Goal: Use online tool/utility: Utilize a website feature to perform a specific function

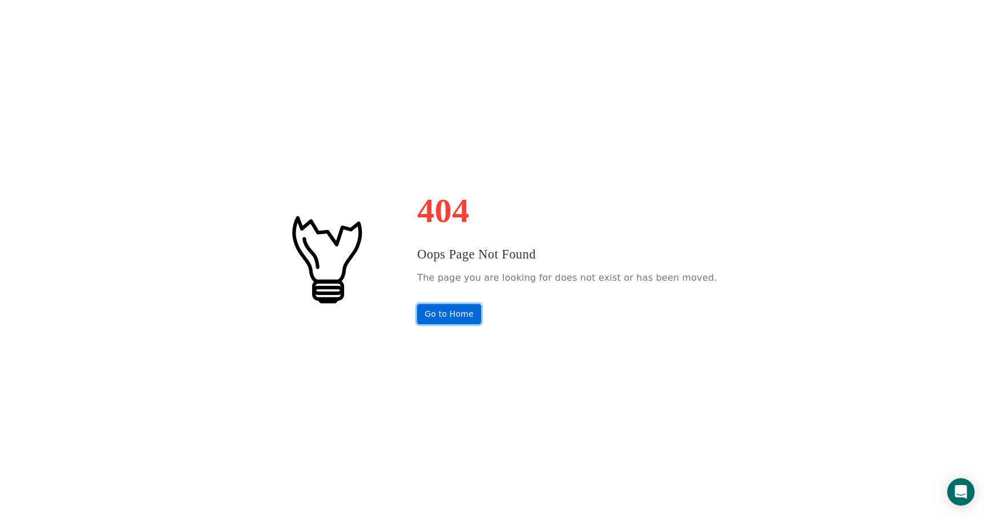
click at [464, 323] on link "Go to Home" at bounding box center [449, 314] width 64 height 20
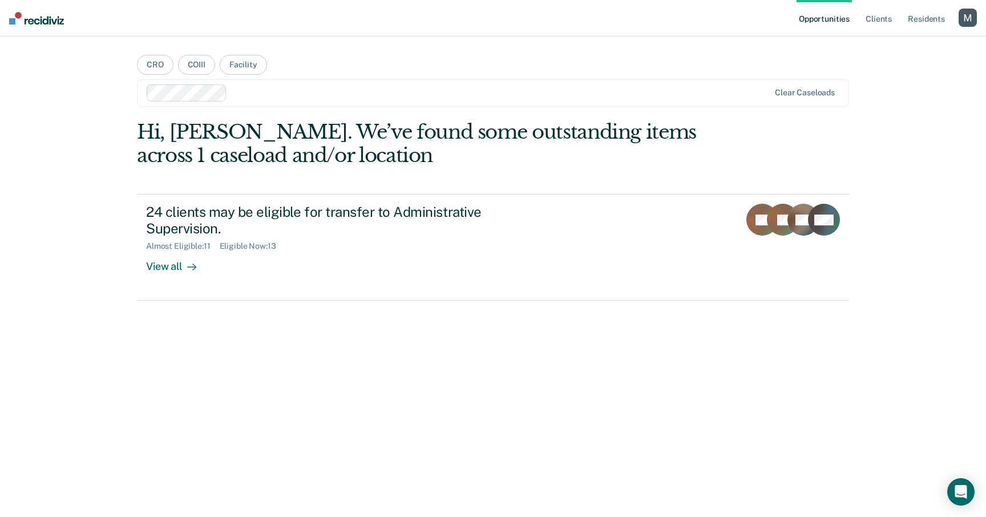
click at [966, 19] on div "button" at bounding box center [967, 18] width 18 height 18
click at [889, 44] on link "Profile" at bounding box center [922, 47] width 92 height 10
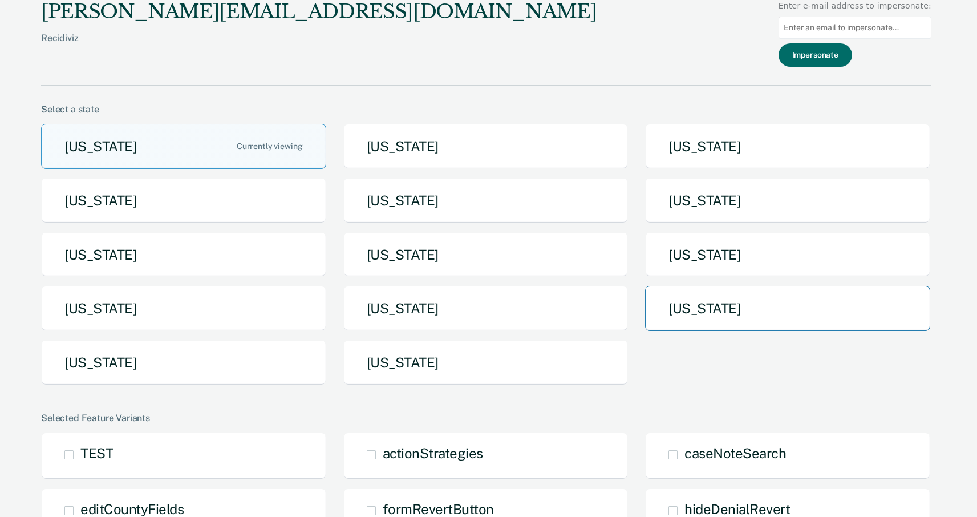
click at [662, 294] on button "[US_STATE]" at bounding box center [787, 308] width 285 height 45
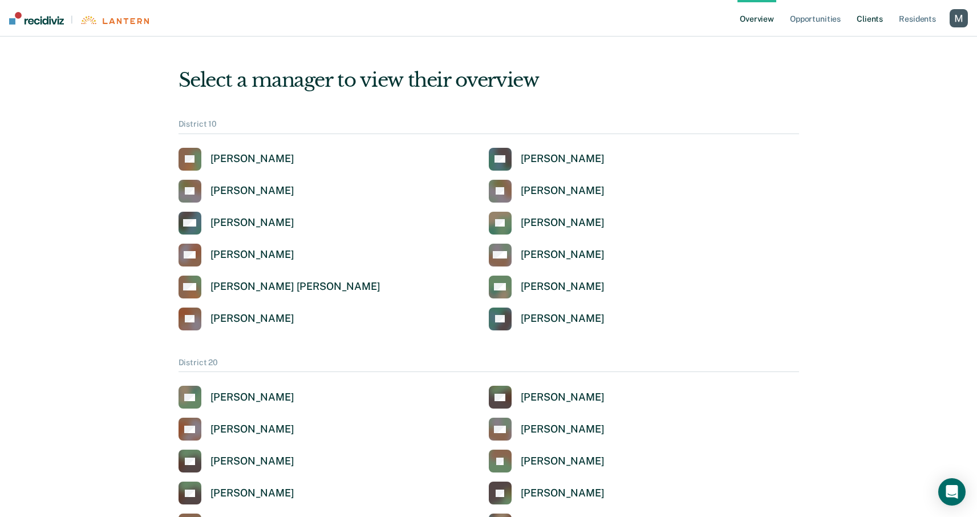
click at [863, 21] on link "Client s" at bounding box center [870, 18] width 31 height 37
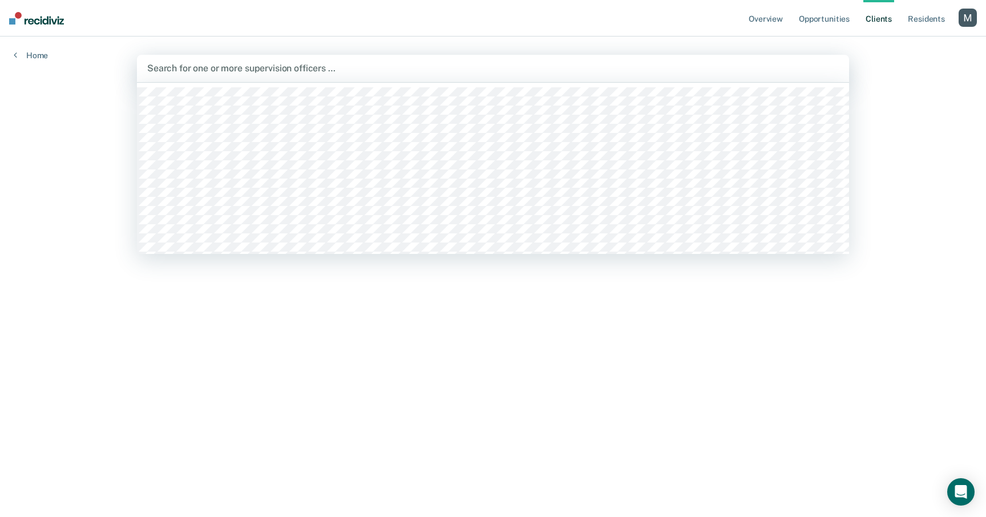
click at [567, 65] on div at bounding box center [492, 68] width 691 height 13
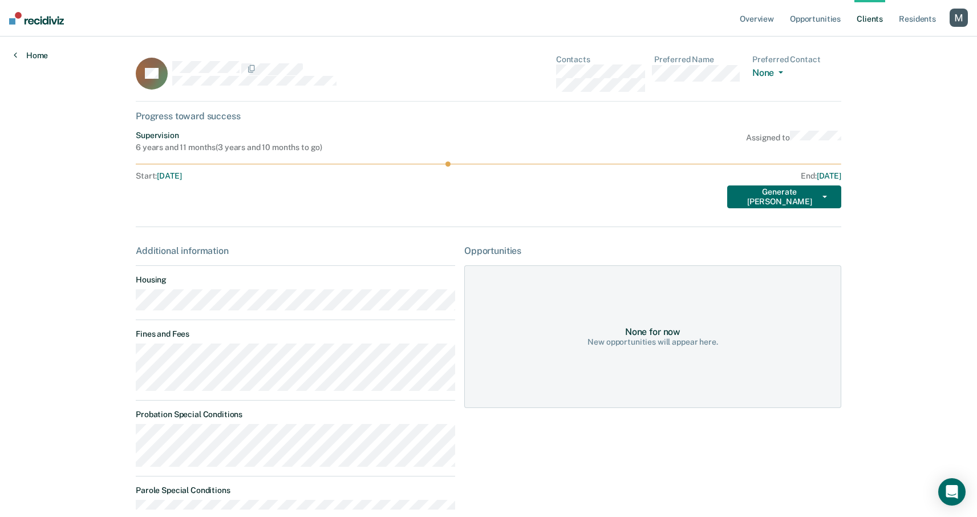
click at [38, 52] on link "Home" at bounding box center [31, 55] width 34 height 10
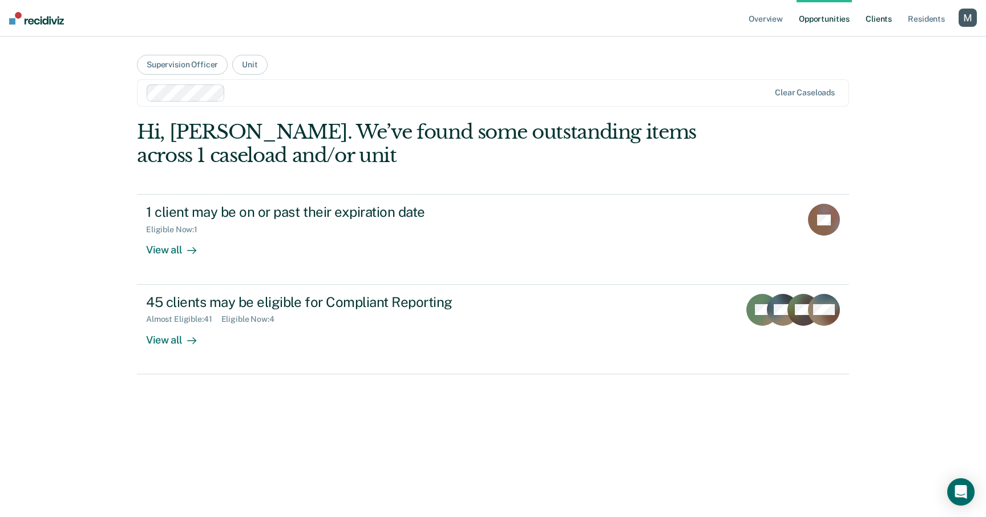
click at [877, 28] on link "Client s" at bounding box center [878, 18] width 31 height 37
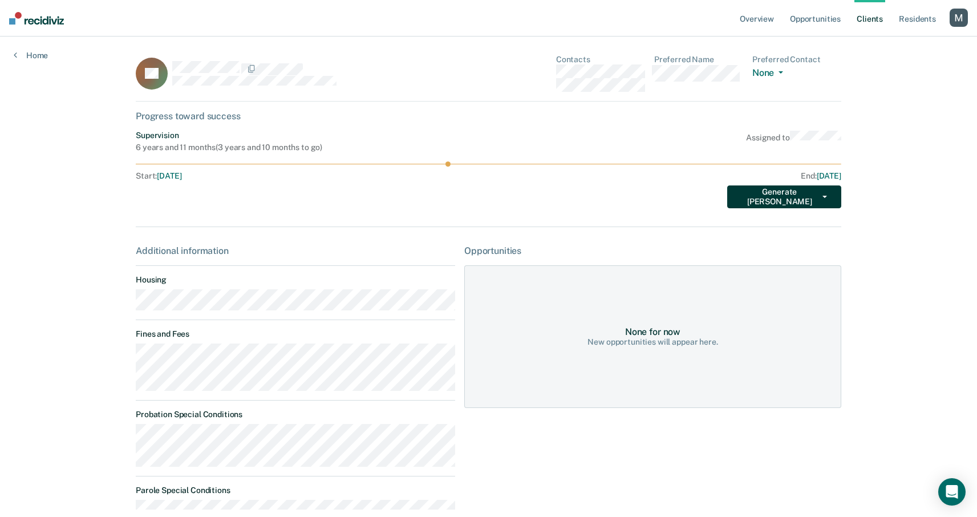
click at [832, 195] on button "Generate [PERSON_NAME]" at bounding box center [784, 196] width 114 height 23
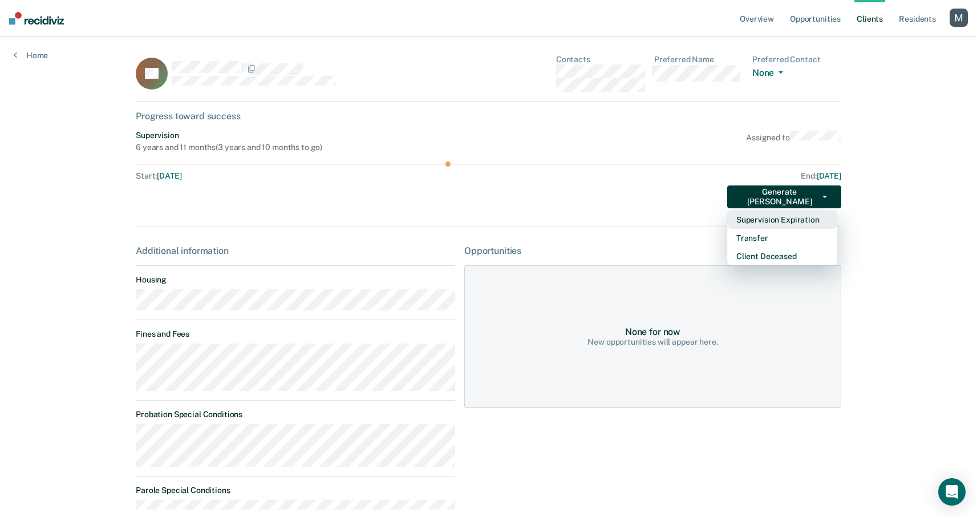
click at [819, 219] on button "Supervision Expiration" at bounding box center [782, 220] width 110 height 18
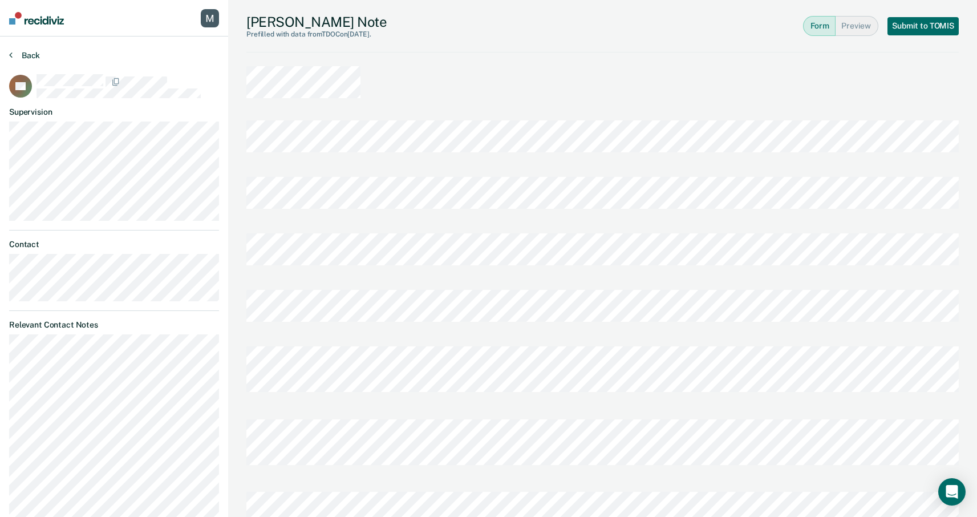
click at [33, 56] on button "Back" at bounding box center [24, 55] width 31 height 10
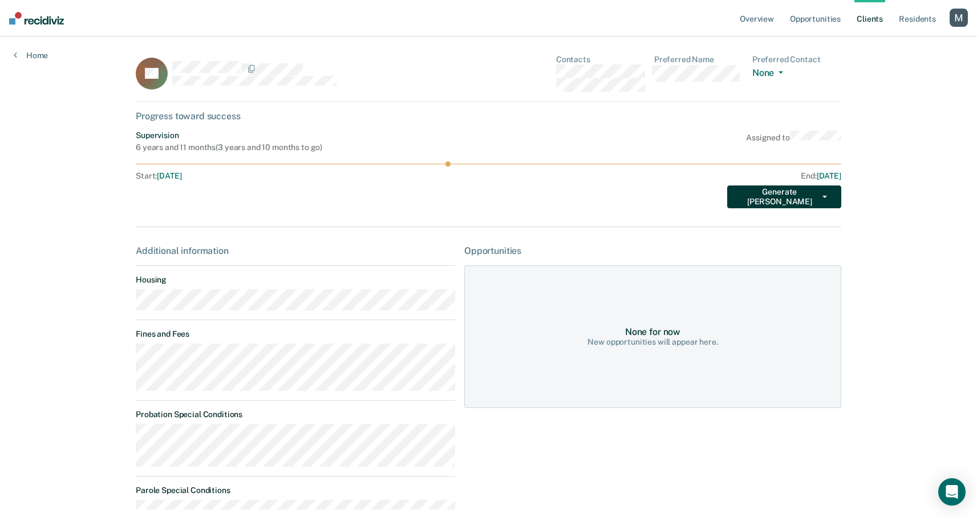
click at [825, 192] on button "Generate [PERSON_NAME]" at bounding box center [784, 196] width 114 height 23
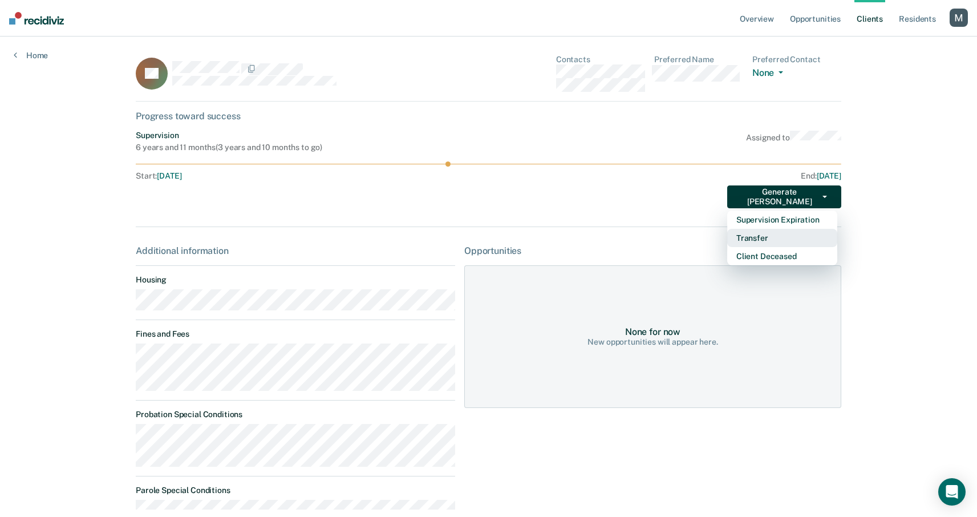
click at [786, 238] on button "Transfer" at bounding box center [782, 238] width 110 height 18
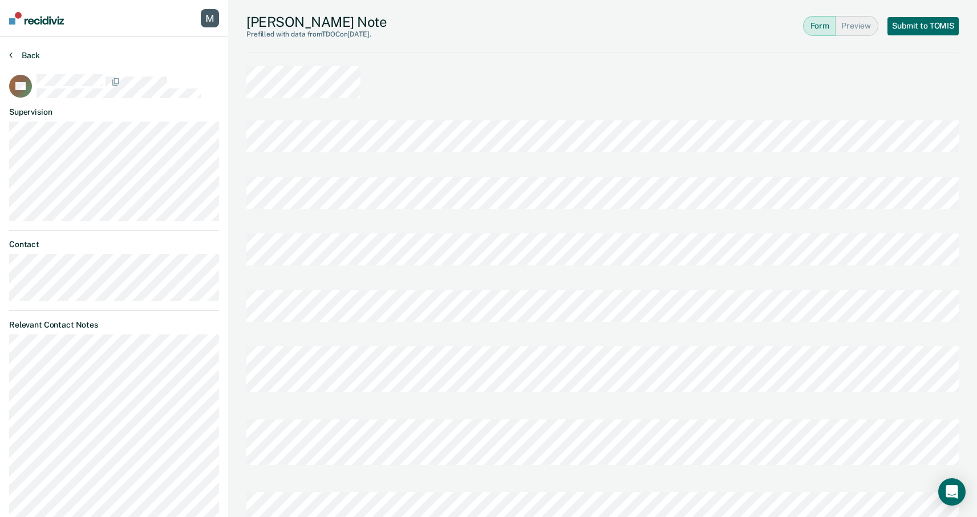
click at [27, 58] on button "Back" at bounding box center [24, 55] width 31 height 10
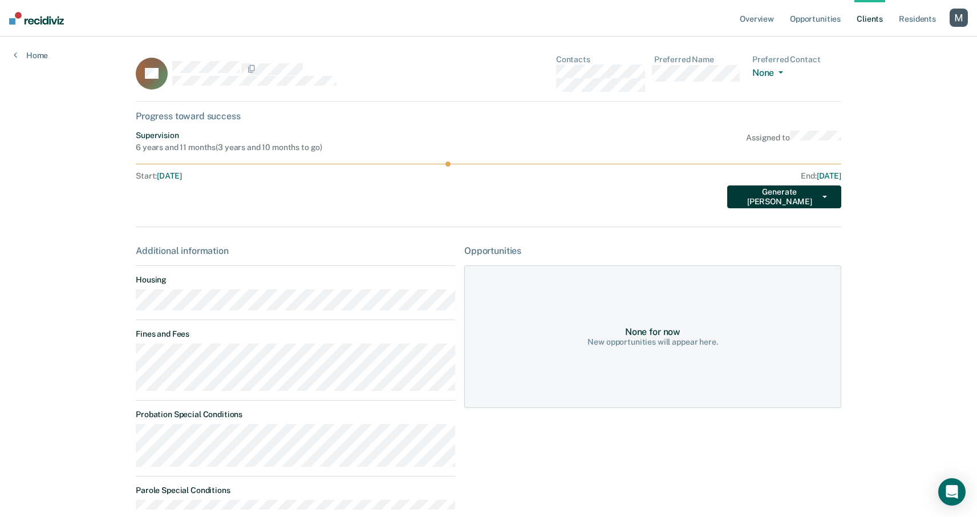
click at [812, 201] on button "Generate [PERSON_NAME]" at bounding box center [784, 196] width 114 height 23
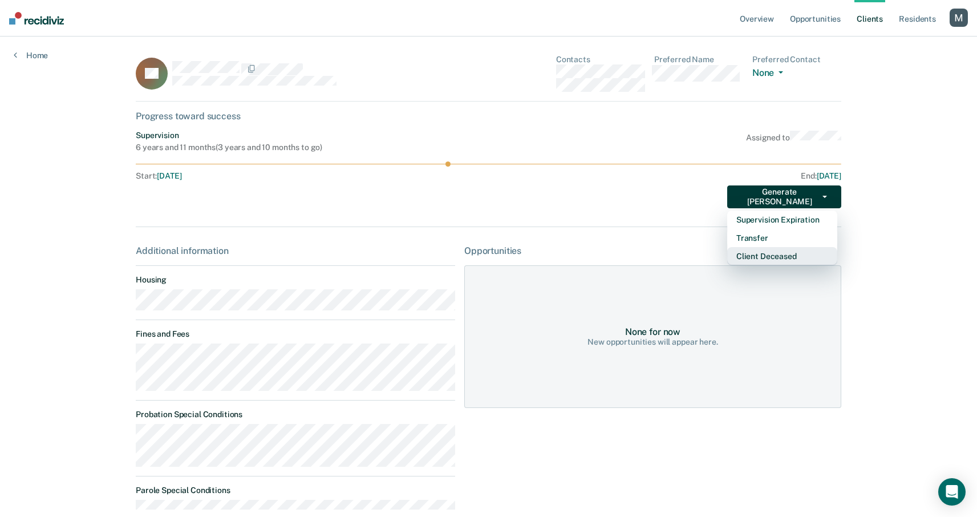
click at [795, 254] on button "Client Deceased" at bounding box center [782, 256] width 110 height 18
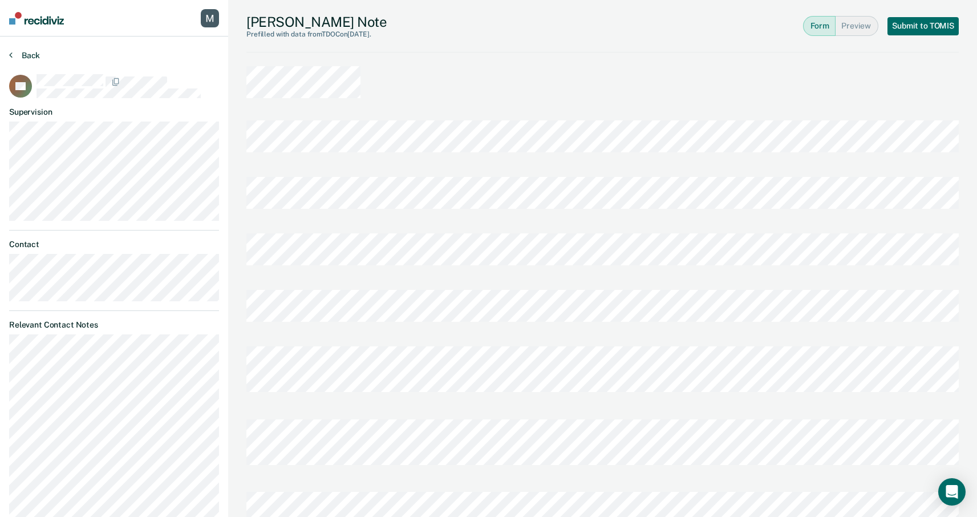
click at [37, 53] on button "Back" at bounding box center [24, 55] width 31 height 10
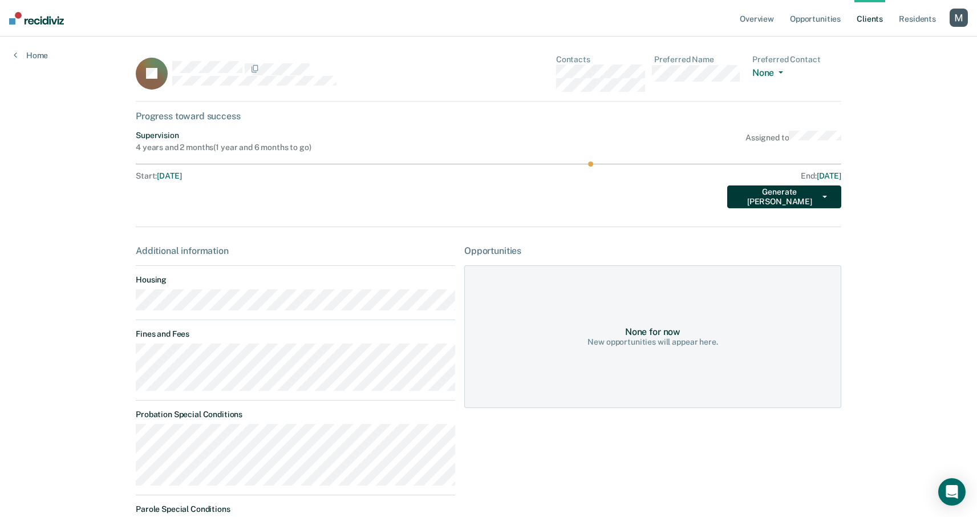
click at [836, 200] on button "Generate [PERSON_NAME]" at bounding box center [784, 196] width 114 height 23
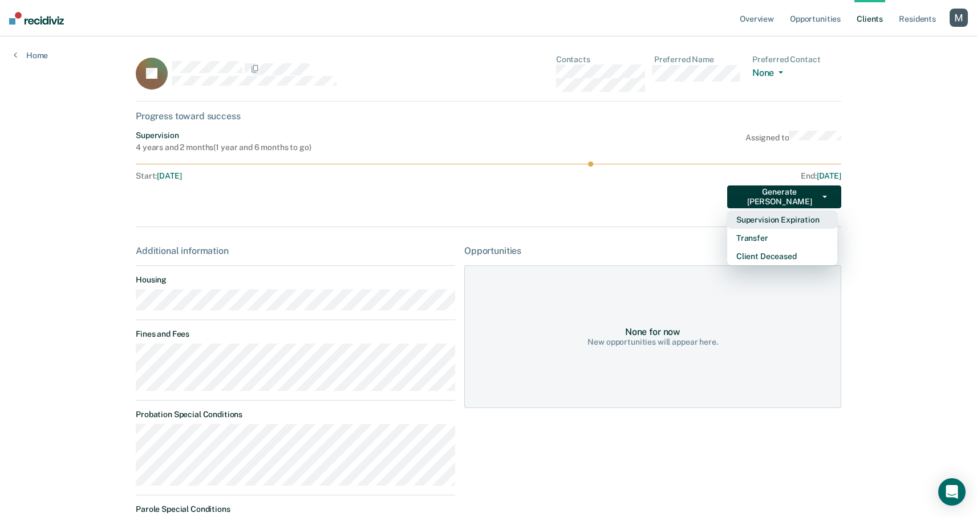
click at [816, 219] on button "Supervision Expiration" at bounding box center [782, 220] width 110 height 18
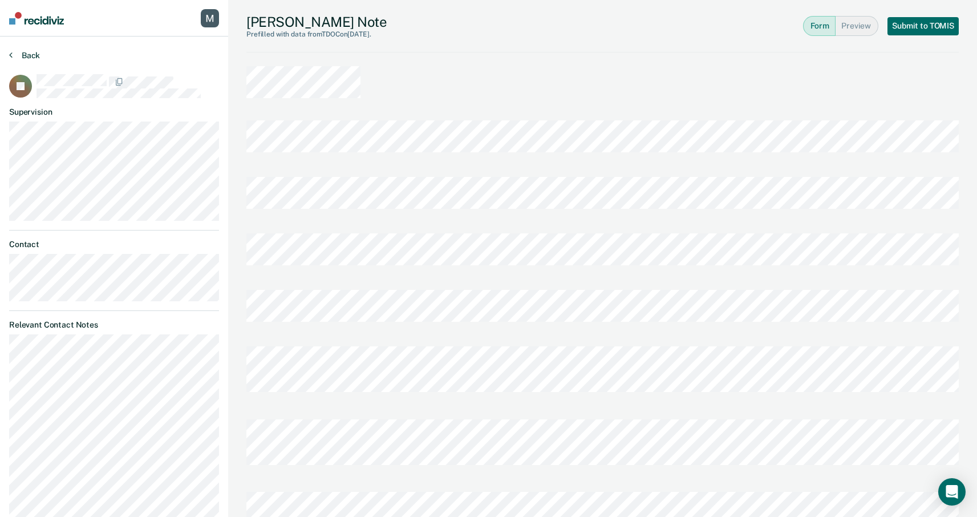
click at [18, 54] on button "Back" at bounding box center [24, 55] width 31 height 10
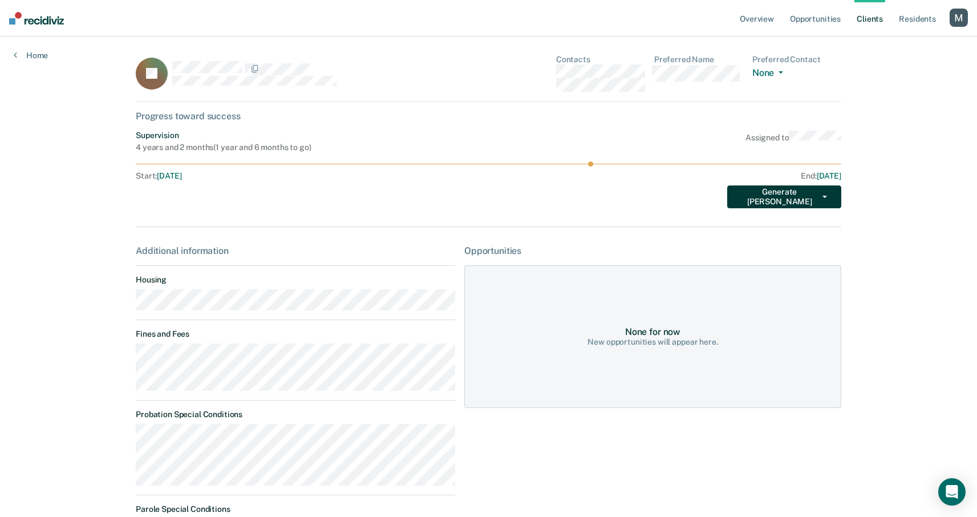
click at [794, 192] on button "Generate [PERSON_NAME]" at bounding box center [784, 196] width 114 height 23
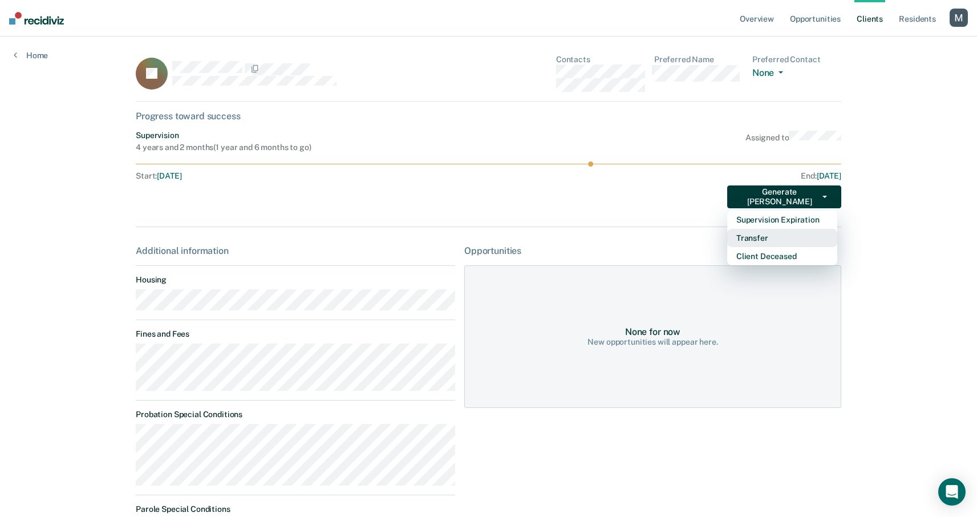
click at [794, 246] on button "Transfer" at bounding box center [782, 238] width 110 height 18
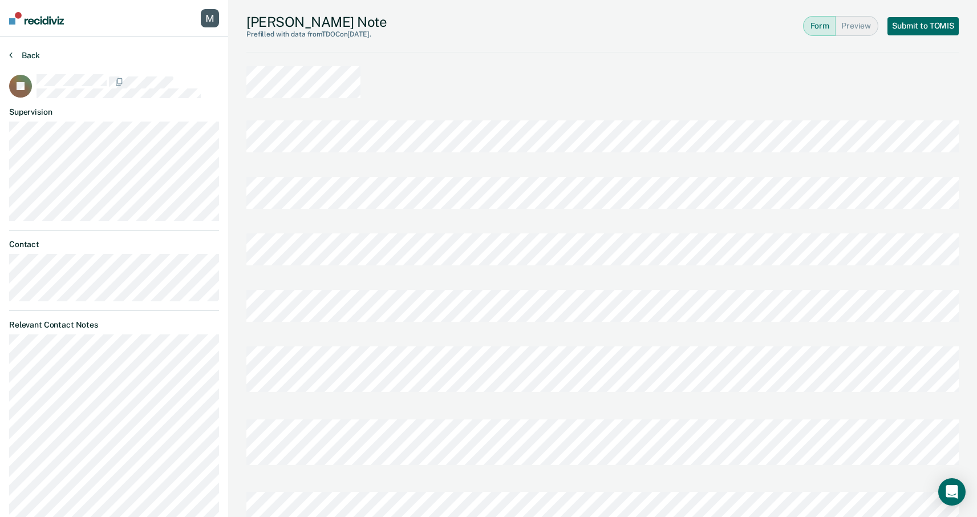
click at [34, 55] on button "Back" at bounding box center [24, 55] width 31 height 10
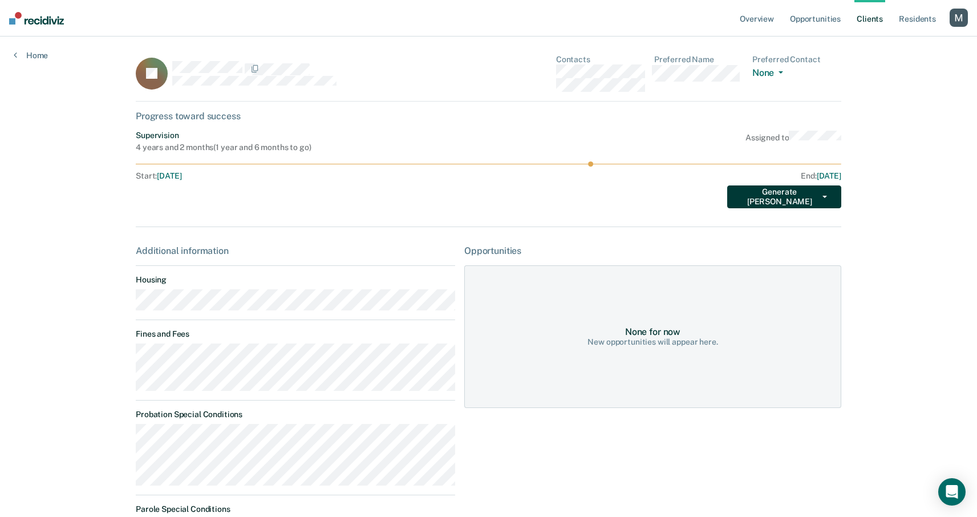
click at [820, 200] on button "Generate [PERSON_NAME]" at bounding box center [784, 196] width 114 height 23
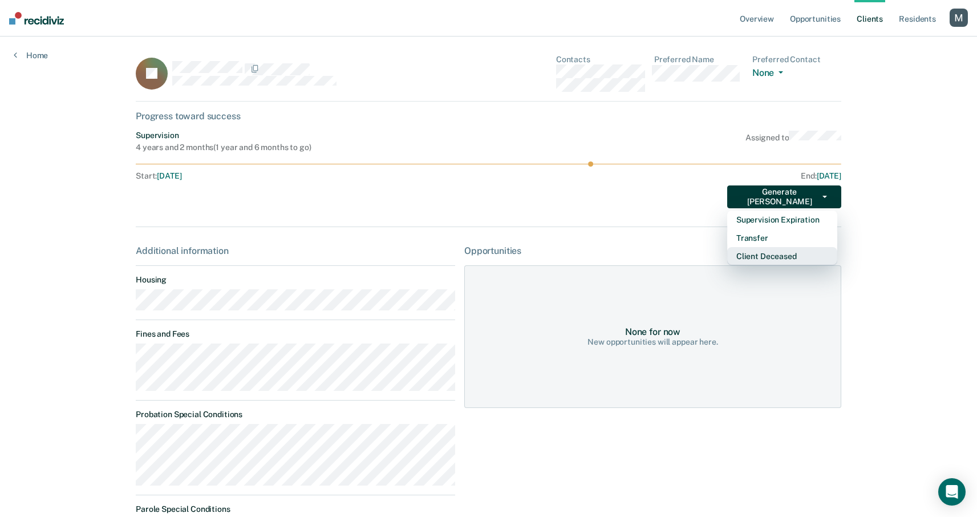
click at [801, 257] on button "Client Deceased" at bounding box center [782, 256] width 110 height 18
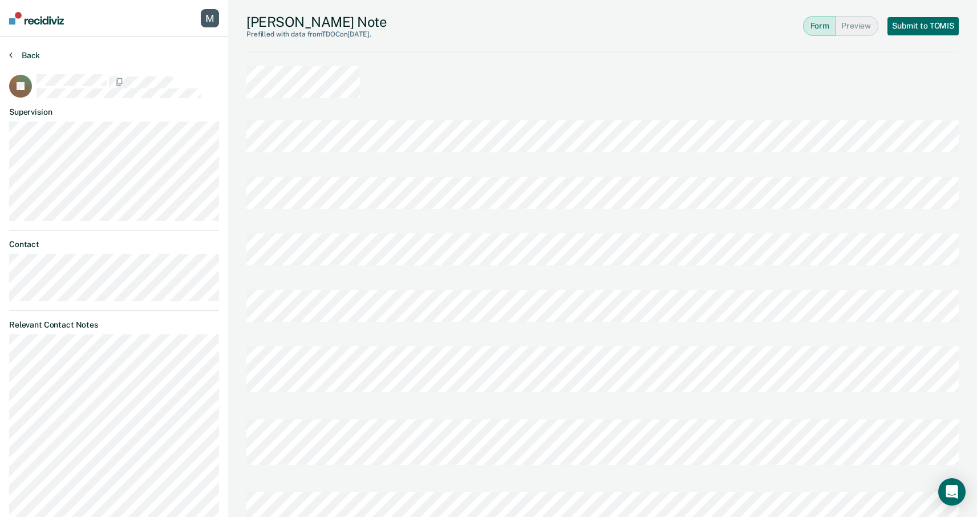
click at [22, 51] on button "Back" at bounding box center [24, 55] width 31 height 10
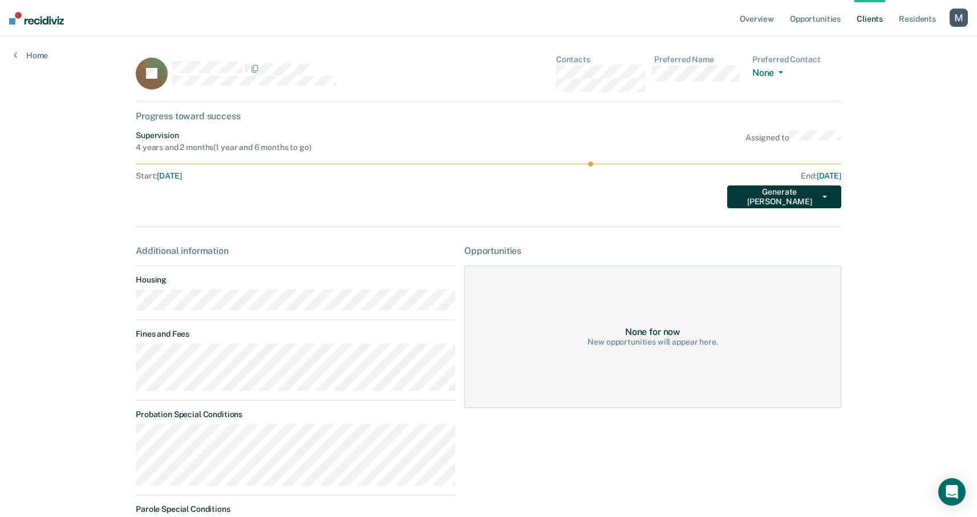
click at [818, 187] on button "Generate [PERSON_NAME]" at bounding box center [784, 196] width 114 height 23
